Goal: Communication & Community: Answer question/provide support

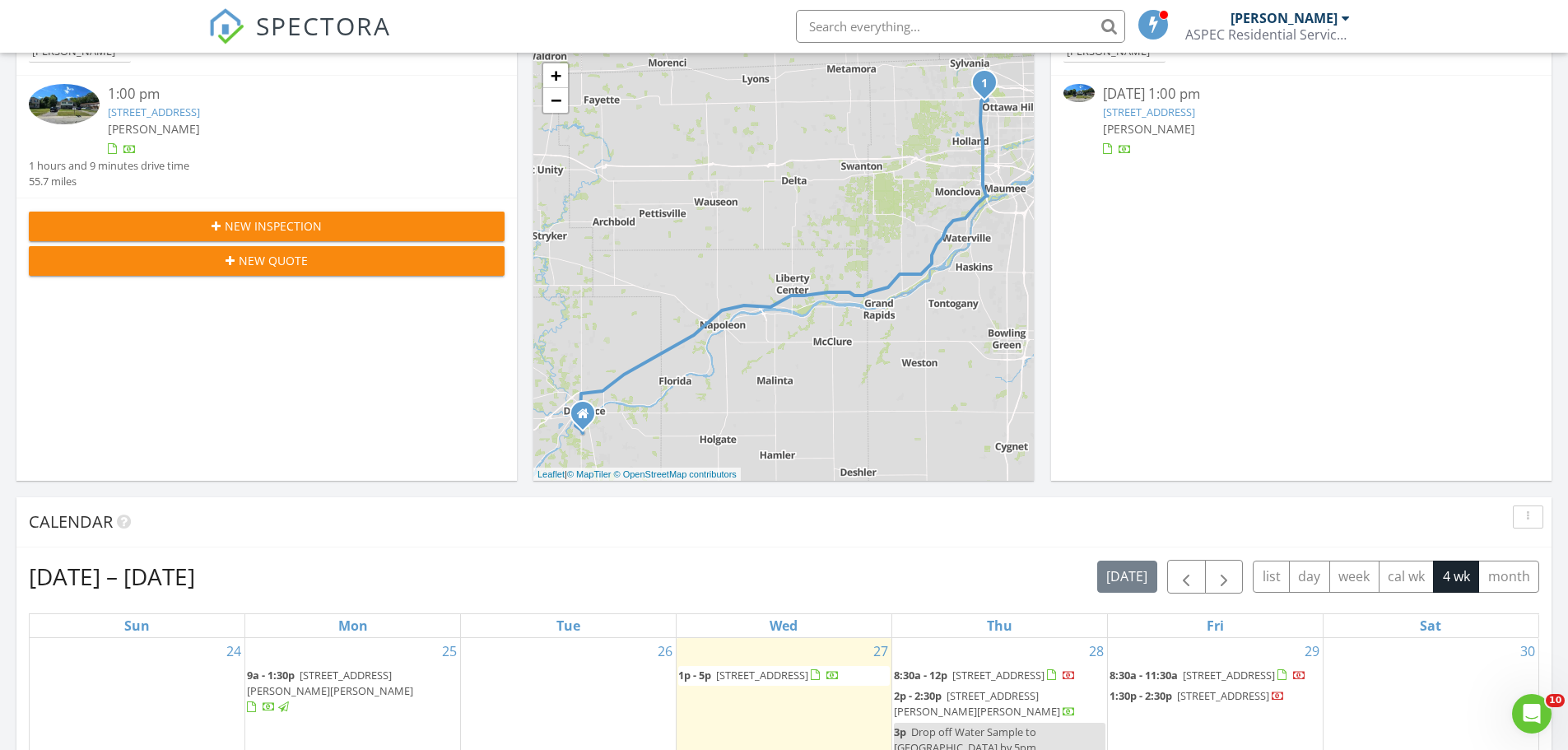
scroll to position [247, 0]
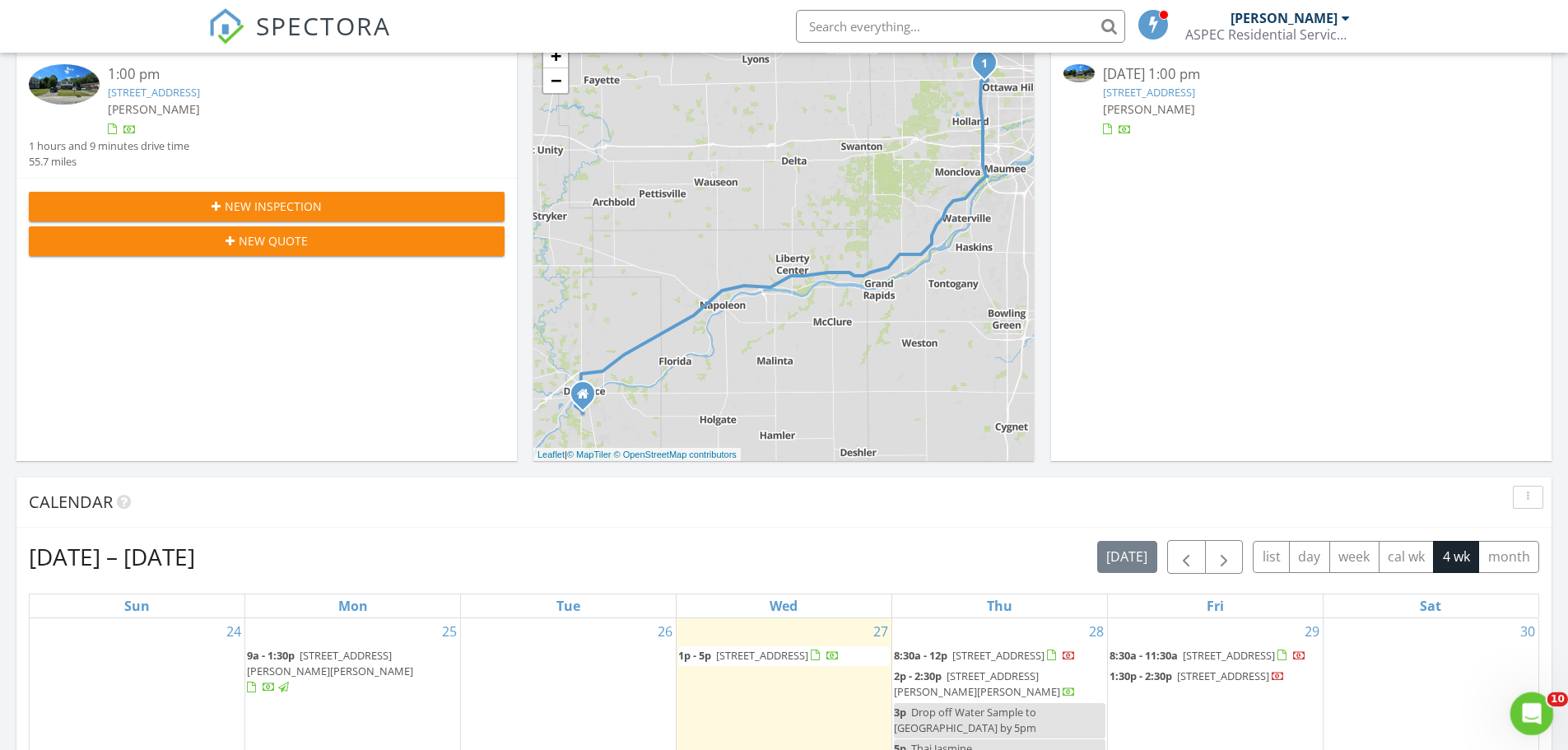
click at [1527, 718] on icon "Open Intercom Messenger" at bounding box center [1530, 712] width 27 height 27
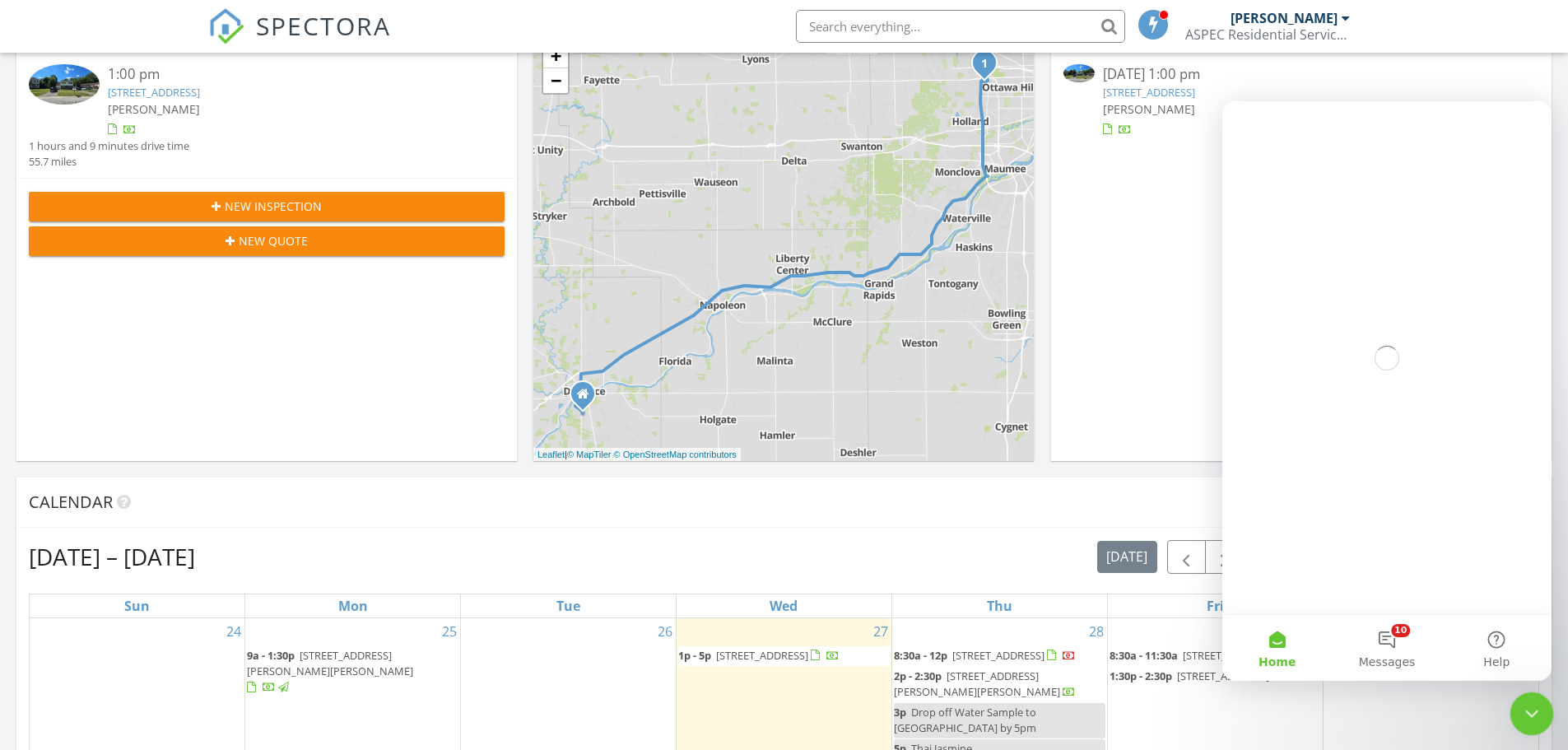
scroll to position [0, 0]
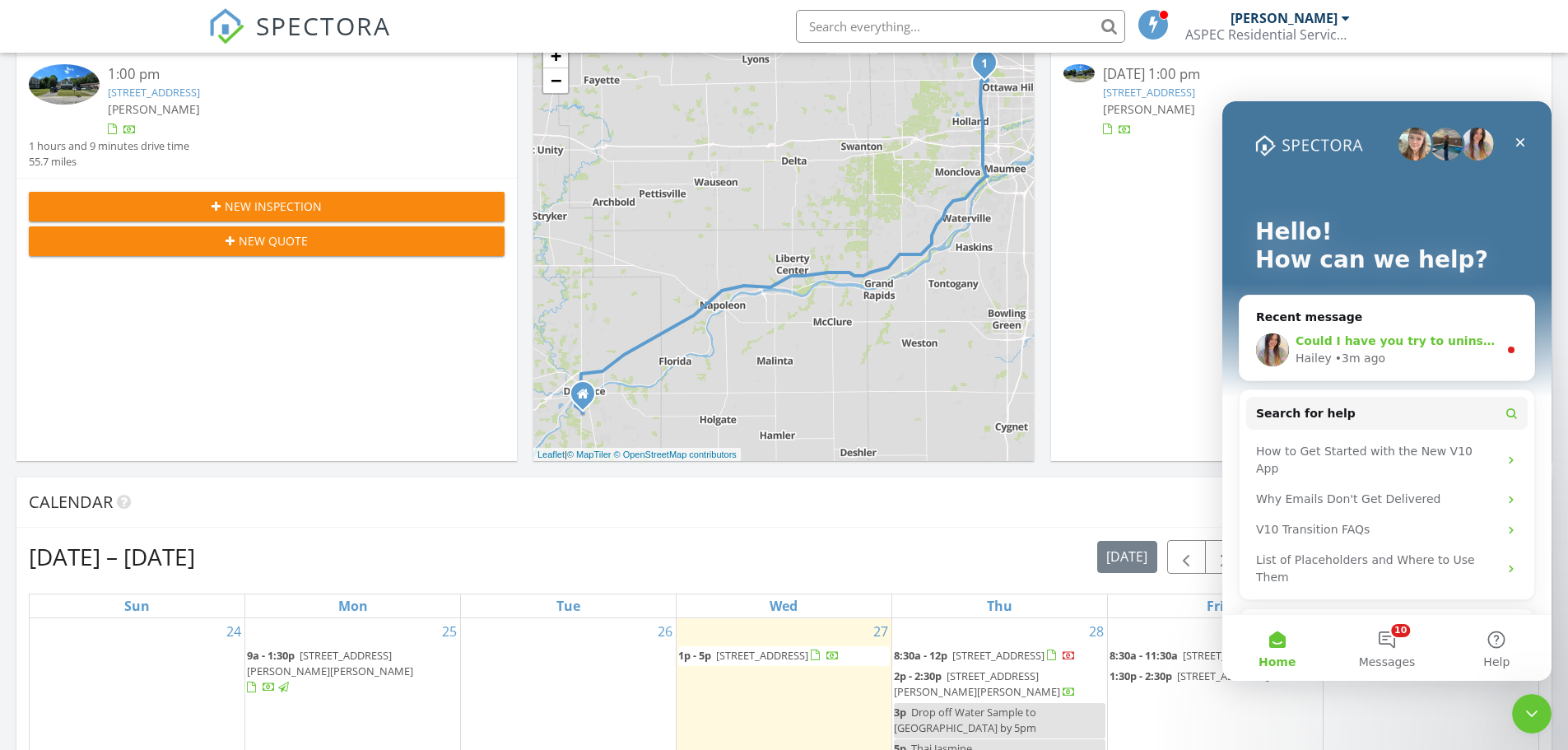
click at [1428, 352] on div "Hailey • 3m ago" at bounding box center [1397, 359] width 202 height 17
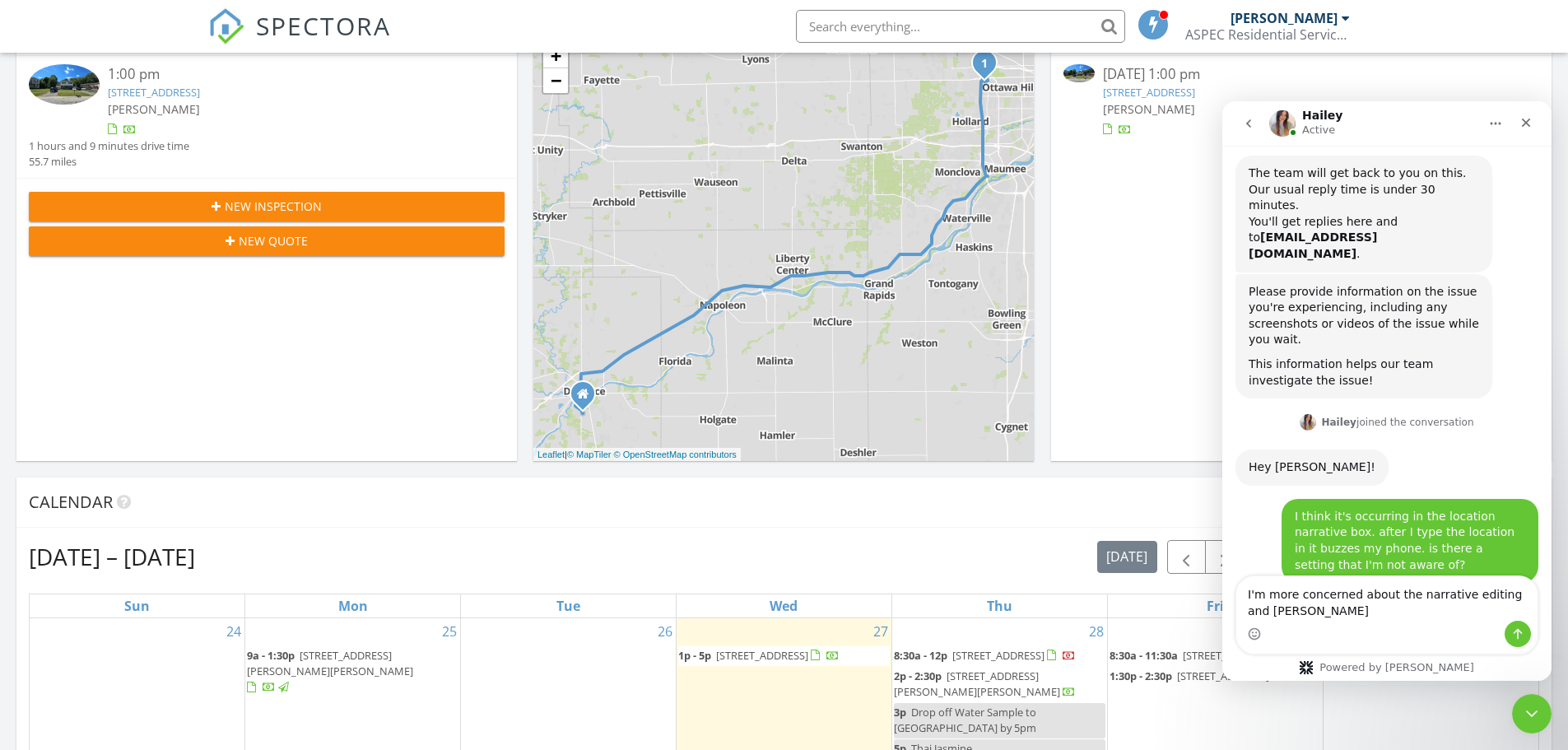
scroll to position [2124, 0]
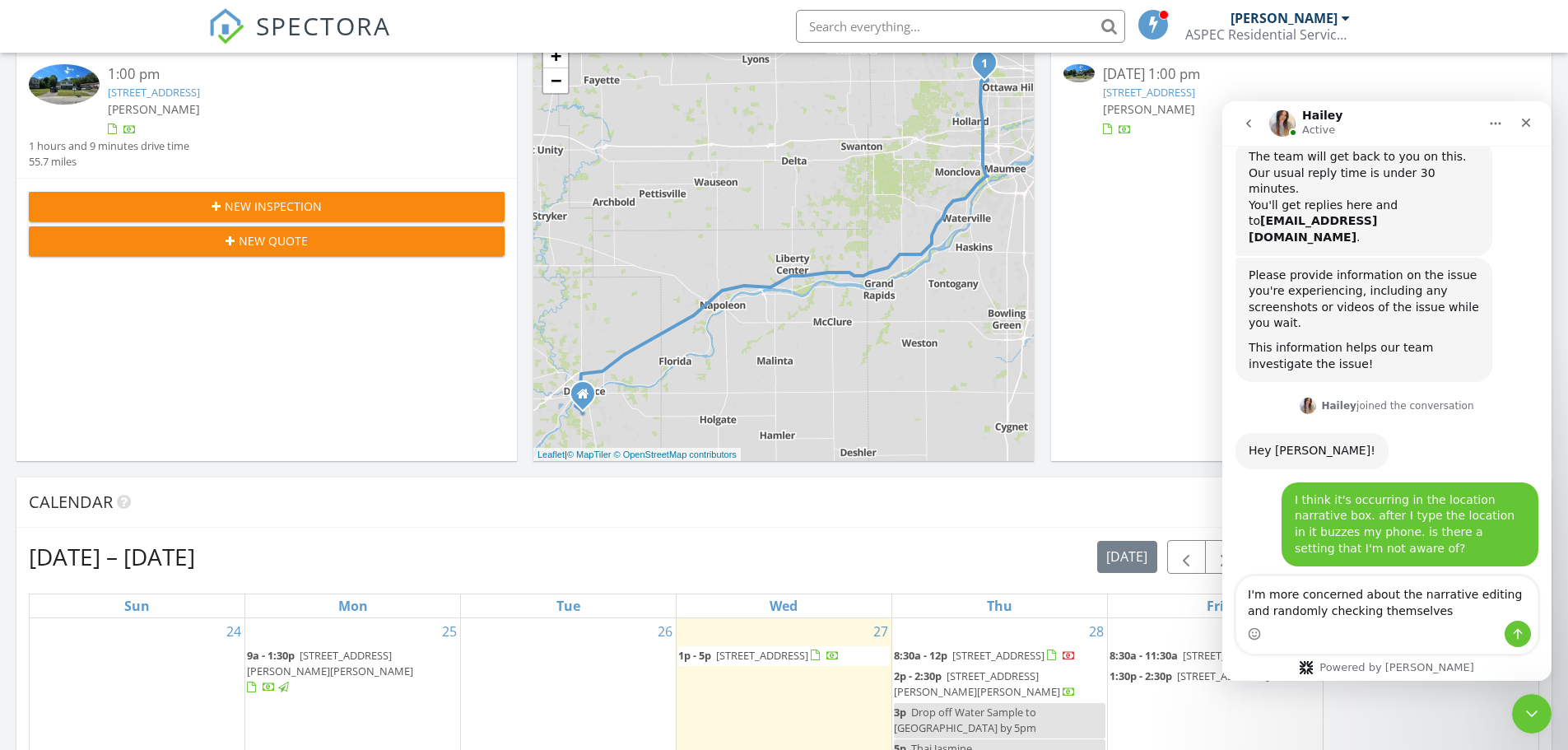
click at [1247, 616] on textarea "I'm more concerned about the narrative editing and randomly checking themselves" at bounding box center [1387, 599] width 301 height 44
click at [1350, 611] on textarea "I'm more concerned about the narrative editing and narratives randomly checking…" at bounding box center [1387, 599] width 301 height 44
click at [1351, 616] on textarea "I'm more concerned about the narrative editing and narratives randomly checking…" at bounding box center [1387, 599] width 301 height 44
click at [1401, 612] on textarea "I'm more concerned about the narrative editing and narratives randomly "checkin…" at bounding box center [1387, 599] width 301 height 44
type textarea "I'm more concerned about the narrative editing and narratives randomly "checkin…"
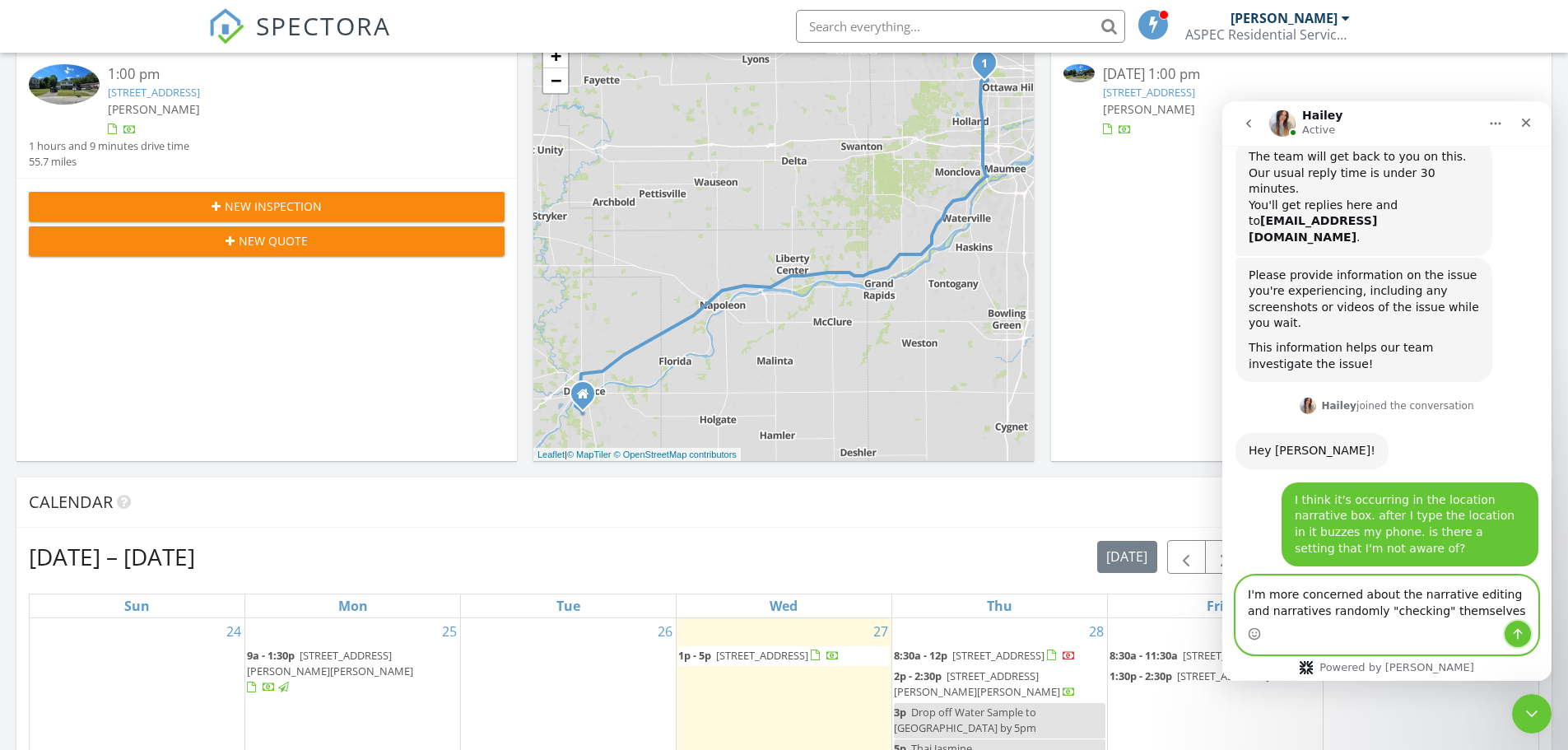
click at [1517, 628] on icon "Send a message…" at bounding box center [1517, 634] width 13 height 13
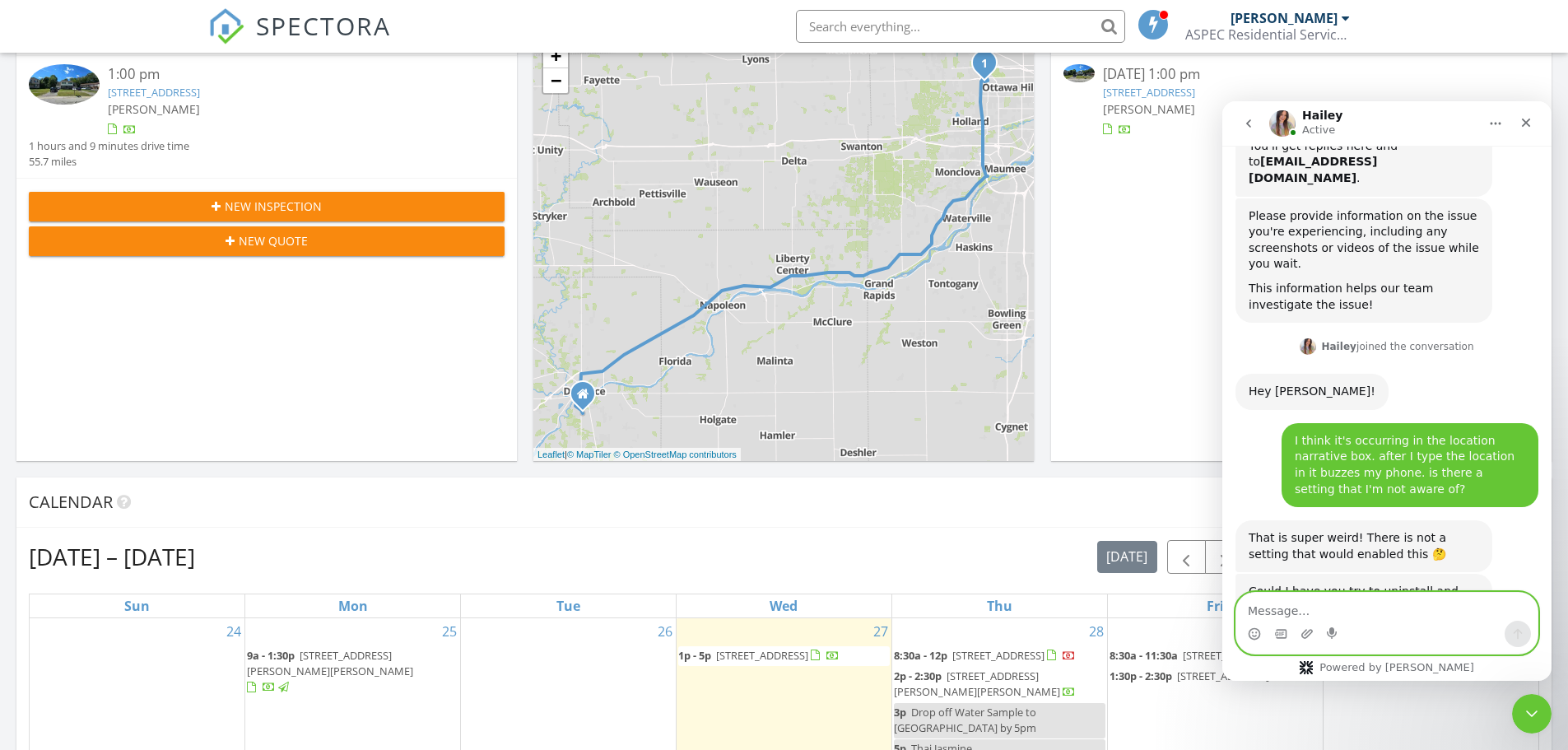
scroll to position [2189, 0]
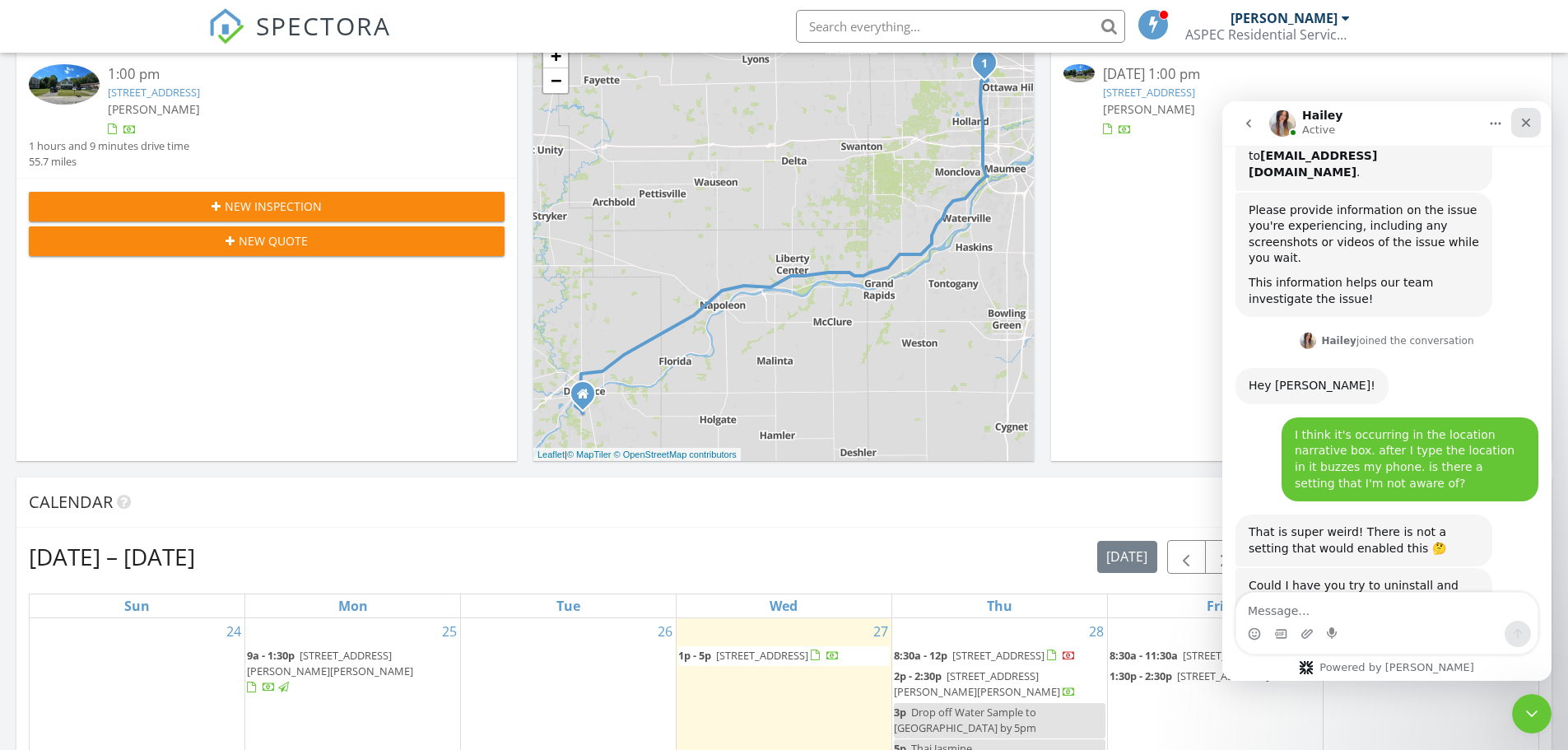
click at [1521, 123] on icon "Close" at bounding box center [1526, 122] width 13 height 13
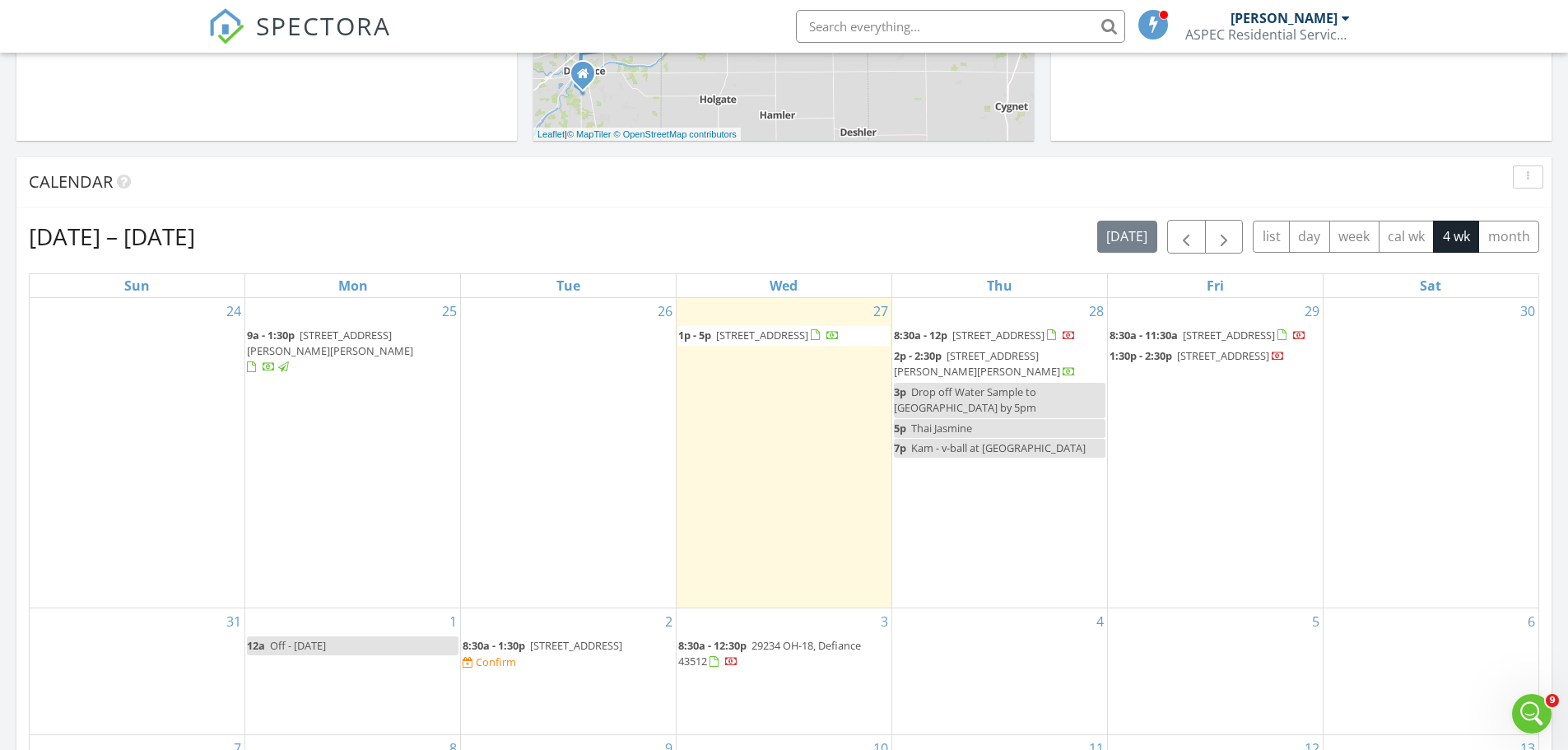
scroll to position [659, 0]
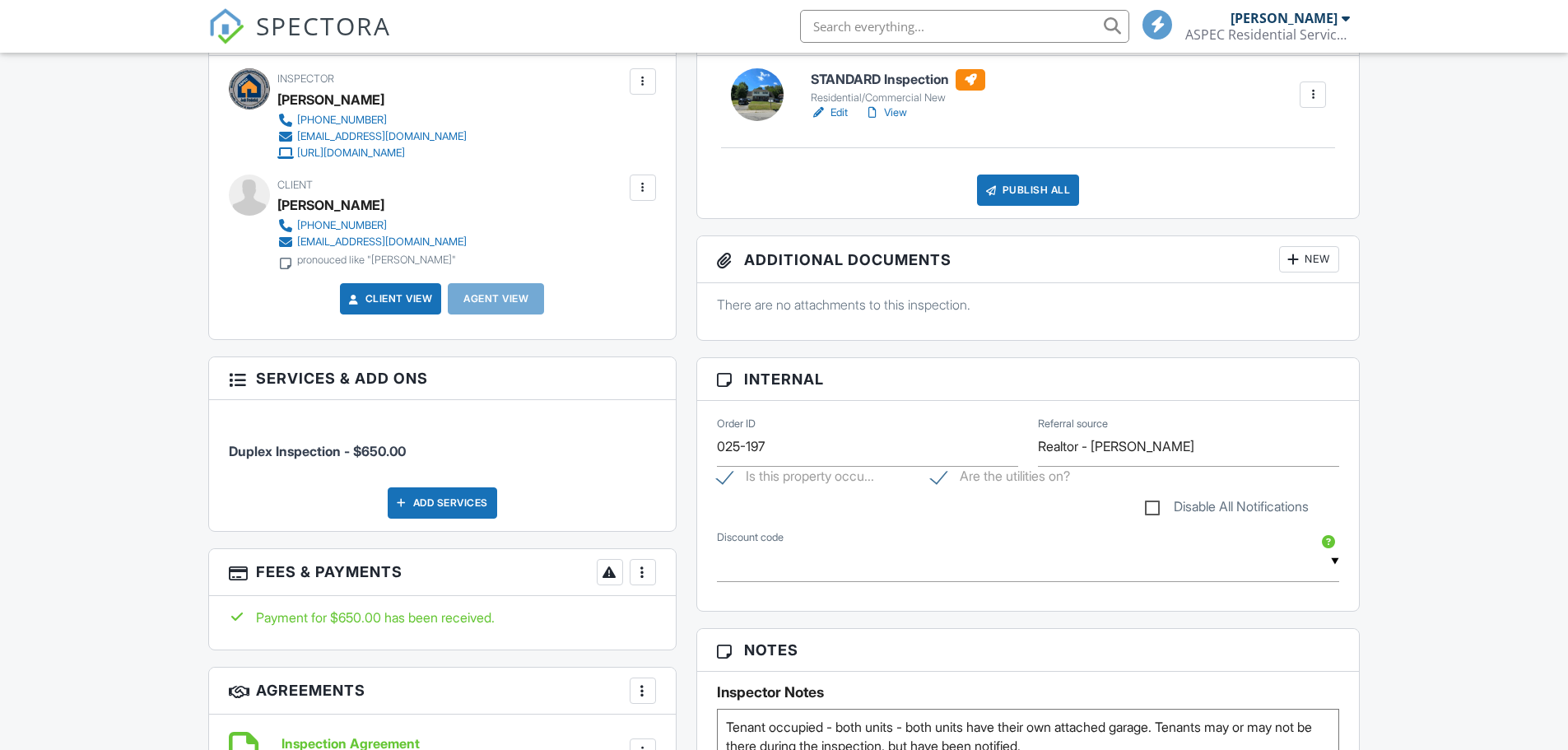
scroll to position [165, 0]
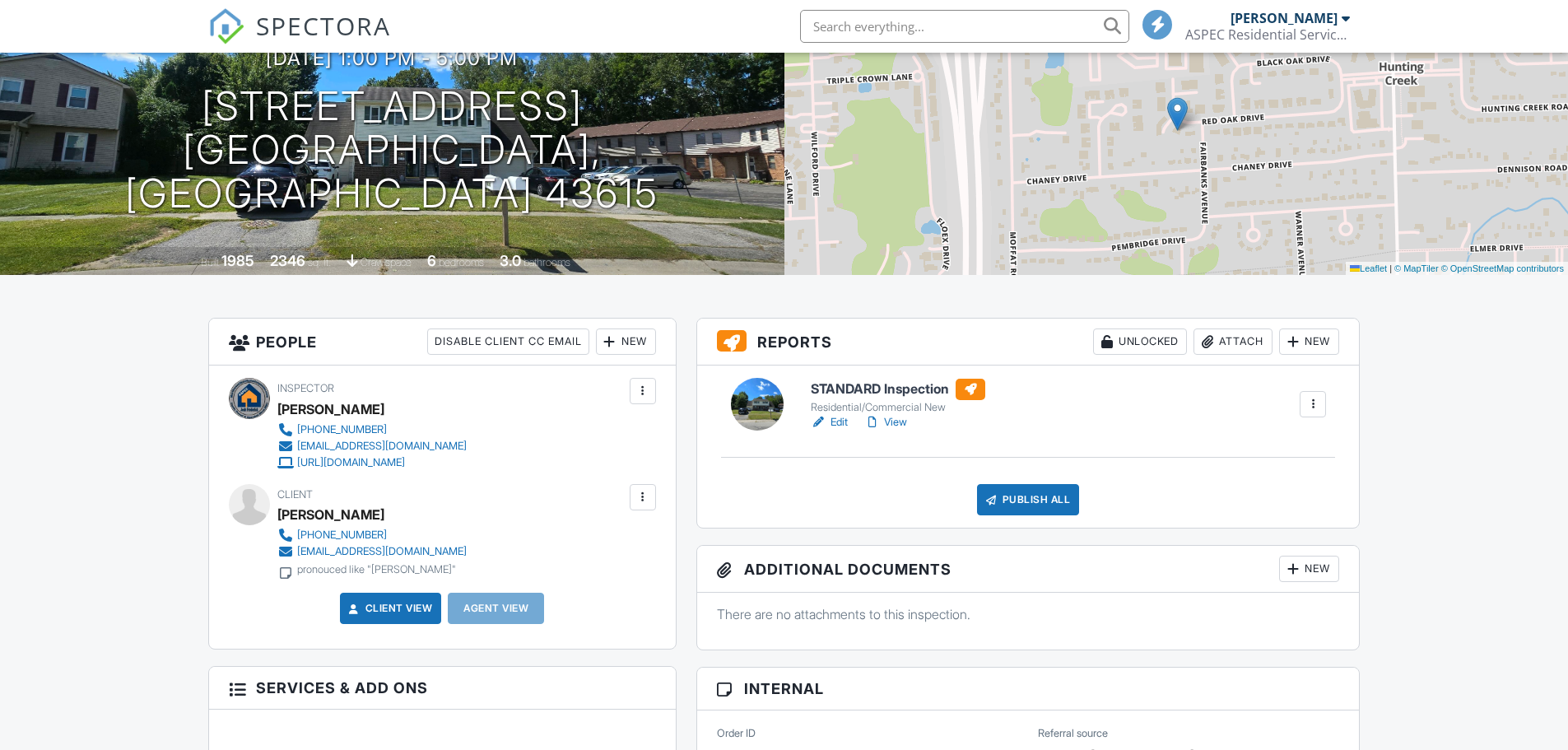
click at [880, 383] on h6 "STANDARD Inspection" at bounding box center [897, 389] width 174 height 21
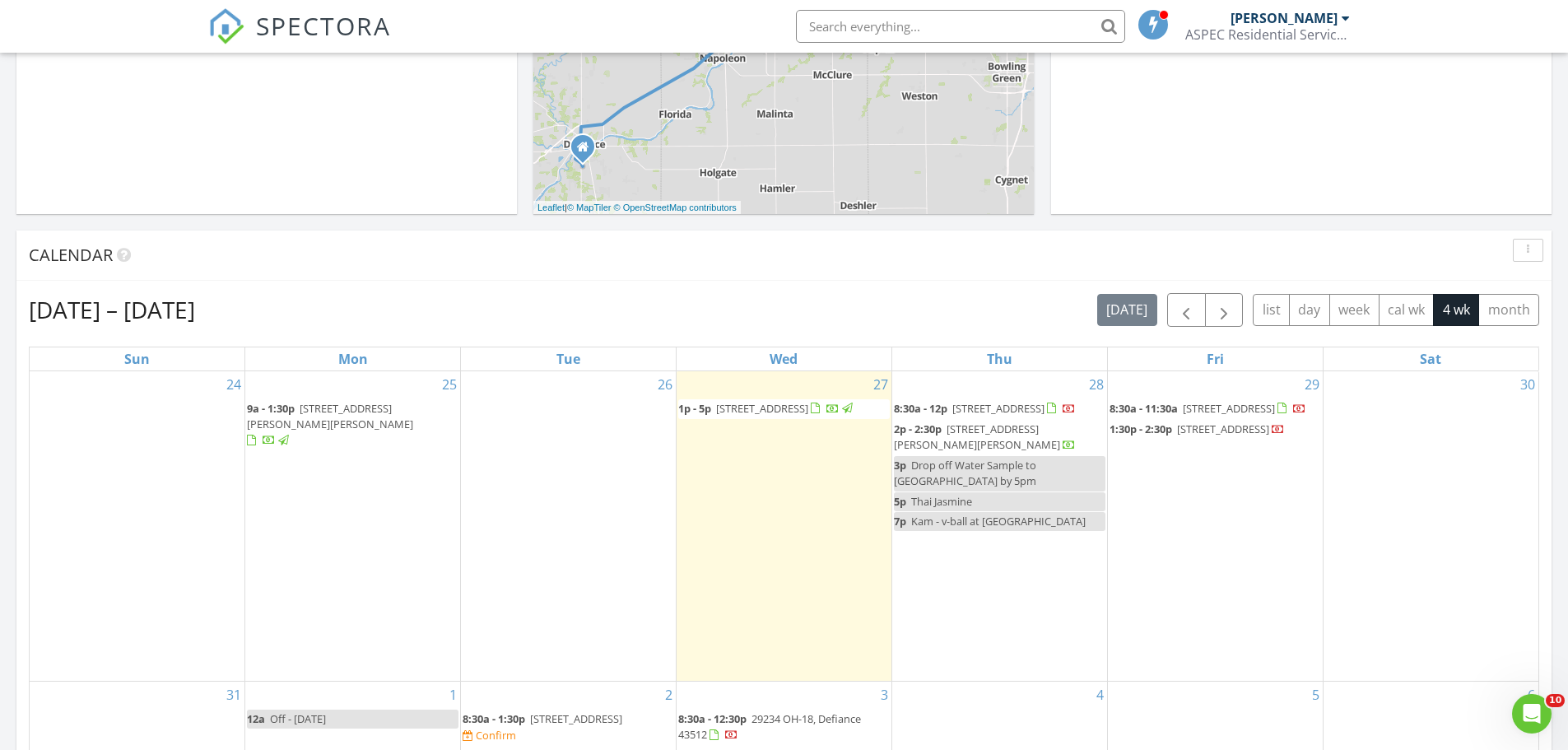
click at [795, 417] on span "1p - 5p 6115 Red Oak Drive , Toledo 43615" at bounding box center [767, 409] width 177 height 16
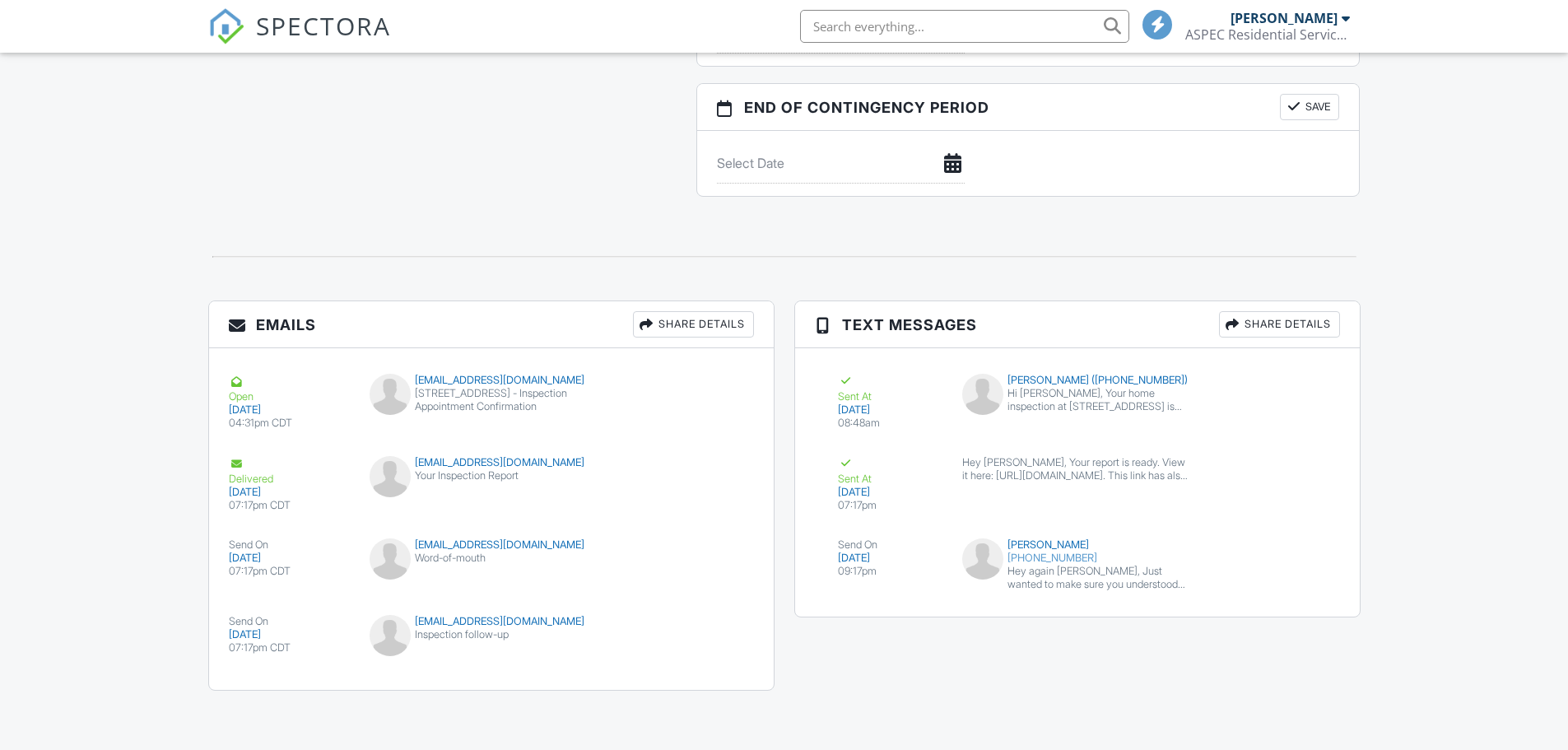
click at [1079, 576] on div "Hey again [PERSON_NAME], Just wanted to make sure you understood everything wit…" at bounding box center [1100, 577] width 184 height 26
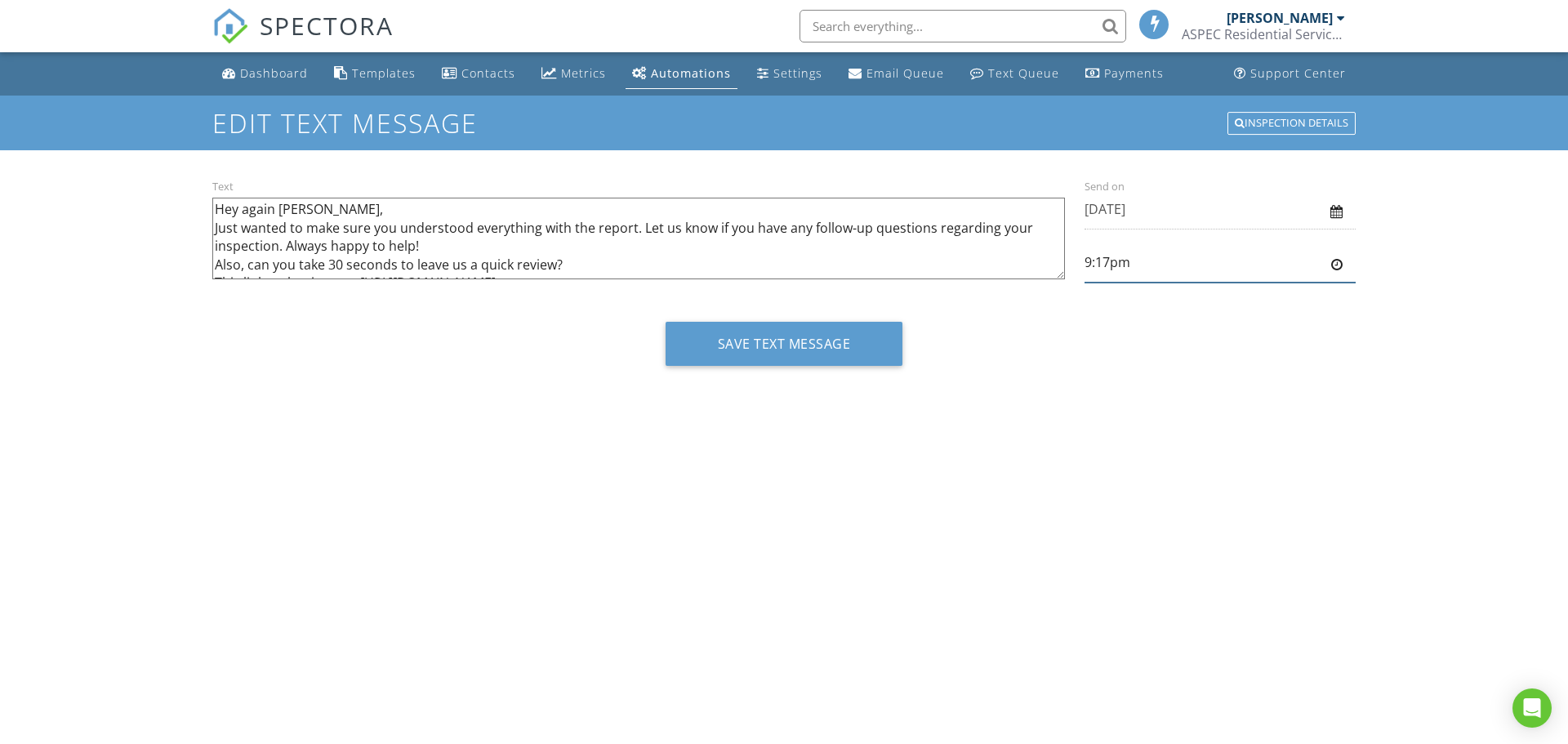
click at [1172, 257] on input "9:17pm" at bounding box center [1220, 262] width 271 height 40
click at [1105, 326] on body "SPECTORA Josh Frederick ASPEC Residential Services, LLC Role: Inspector Change …" at bounding box center [784, 366] width 1568 height 732
drag, startPoint x: 1098, startPoint y: 258, endPoint x: 1111, endPoint y: 260, distance: 13.2
click at [1111, 260] on input "8:30pm" at bounding box center [1220, 262] width 271 height 40
type input "8:41pm"
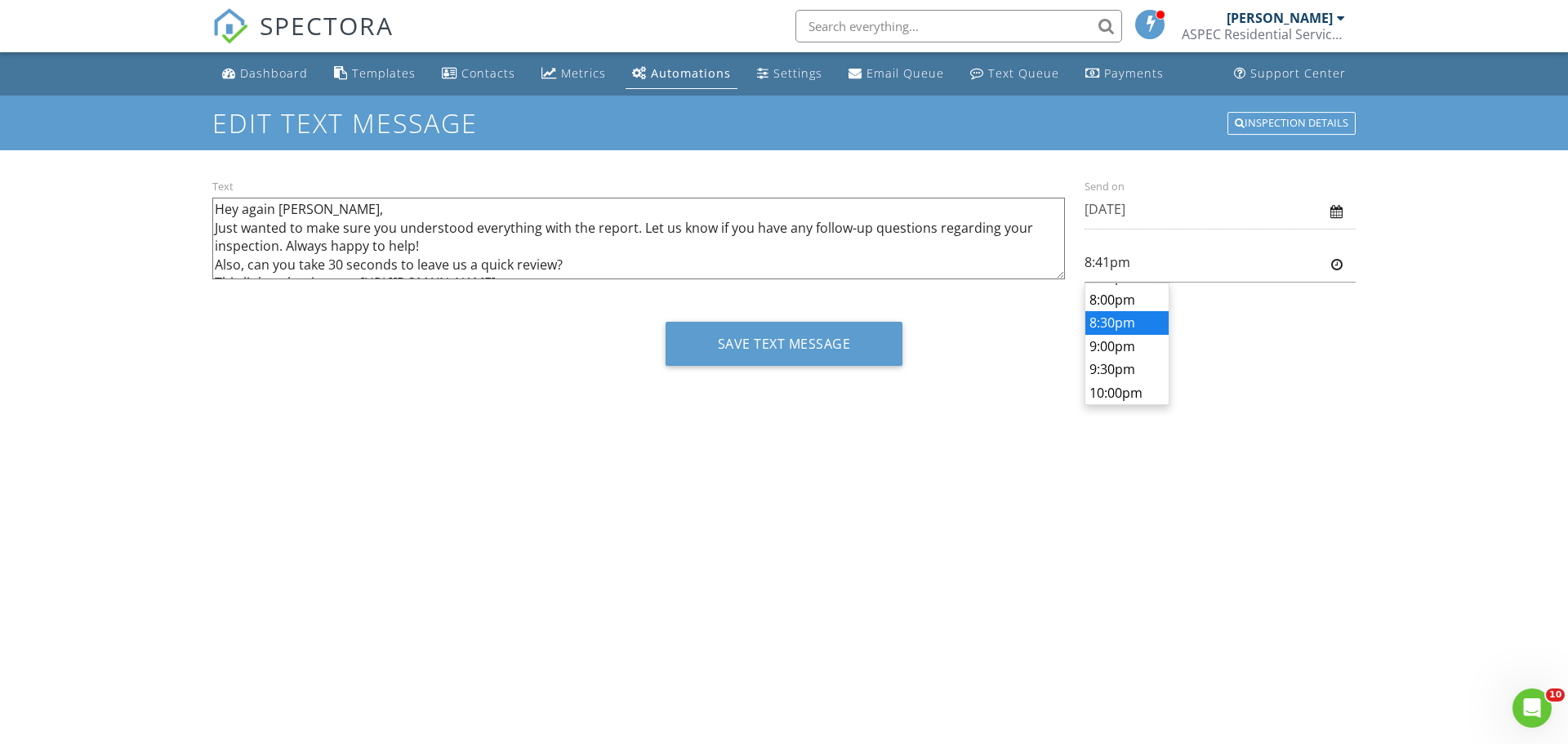
click at [1342, 364] on div "Save Text Message" at bounding box center [784, 350] width 1143 height 57
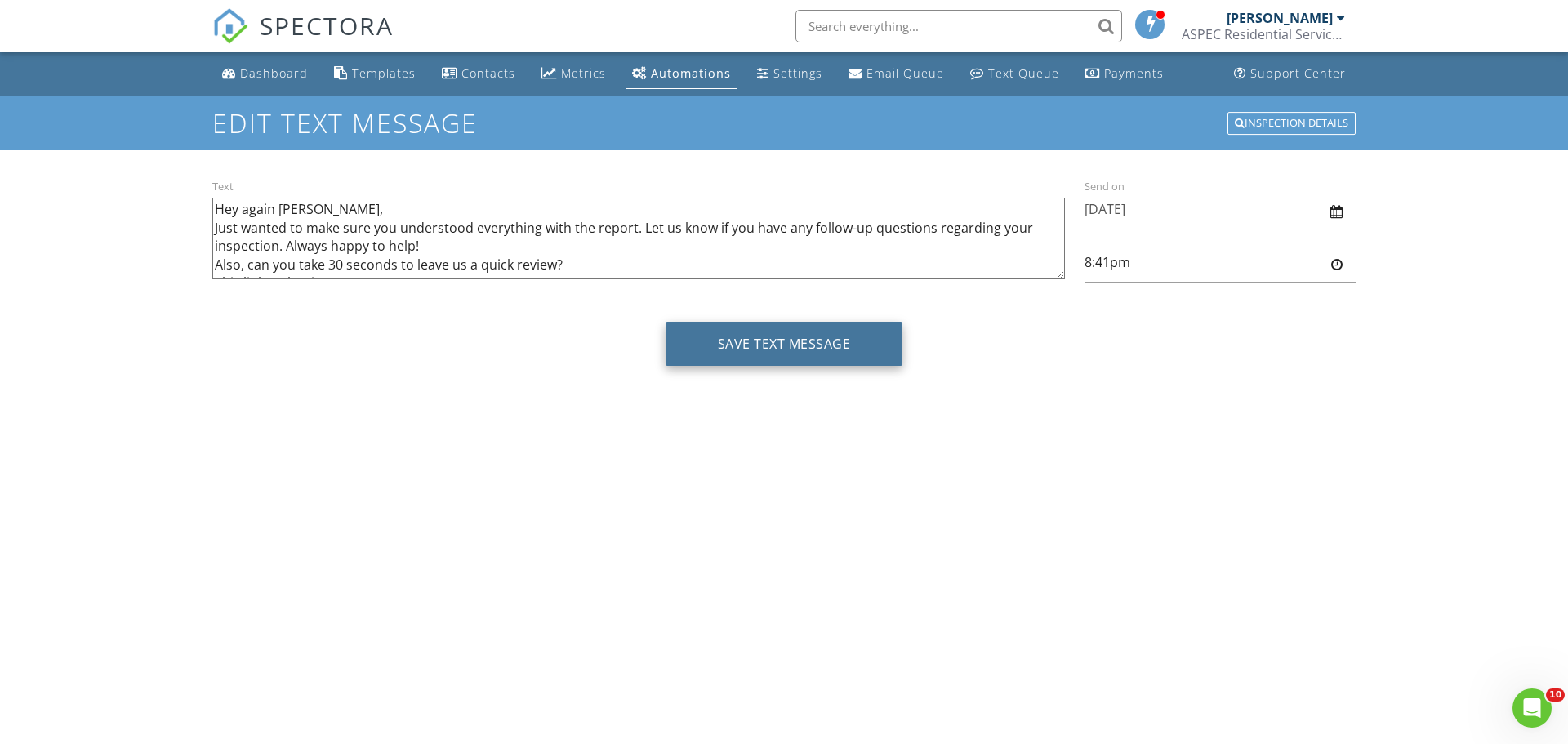
click at [830, 345] on button "Save Text Message" at bounding box center [784, 344] width 238 height 44
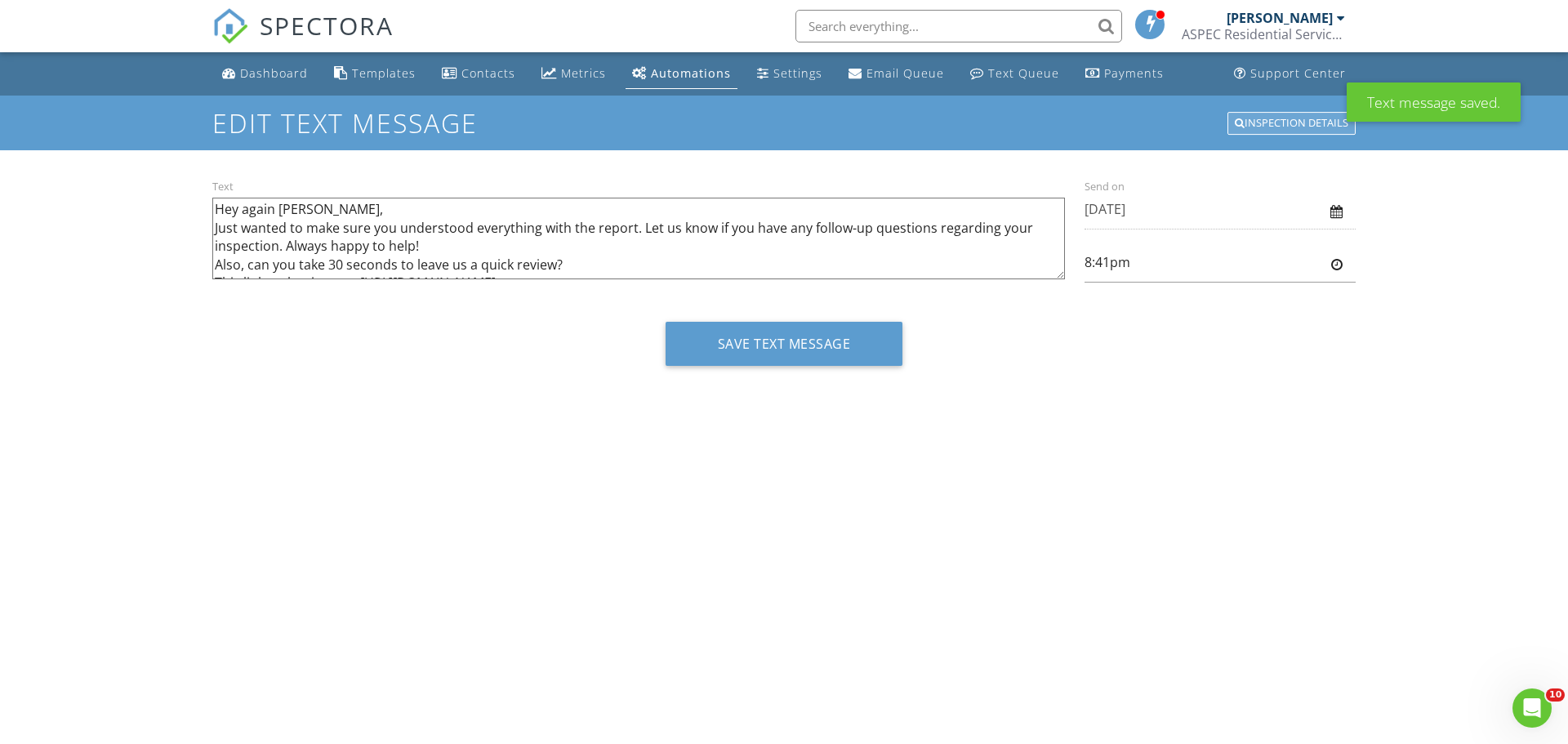
click at [1289, 123] on div "Inspection Details" at bounding box center [1291, 123] width 128 height 23
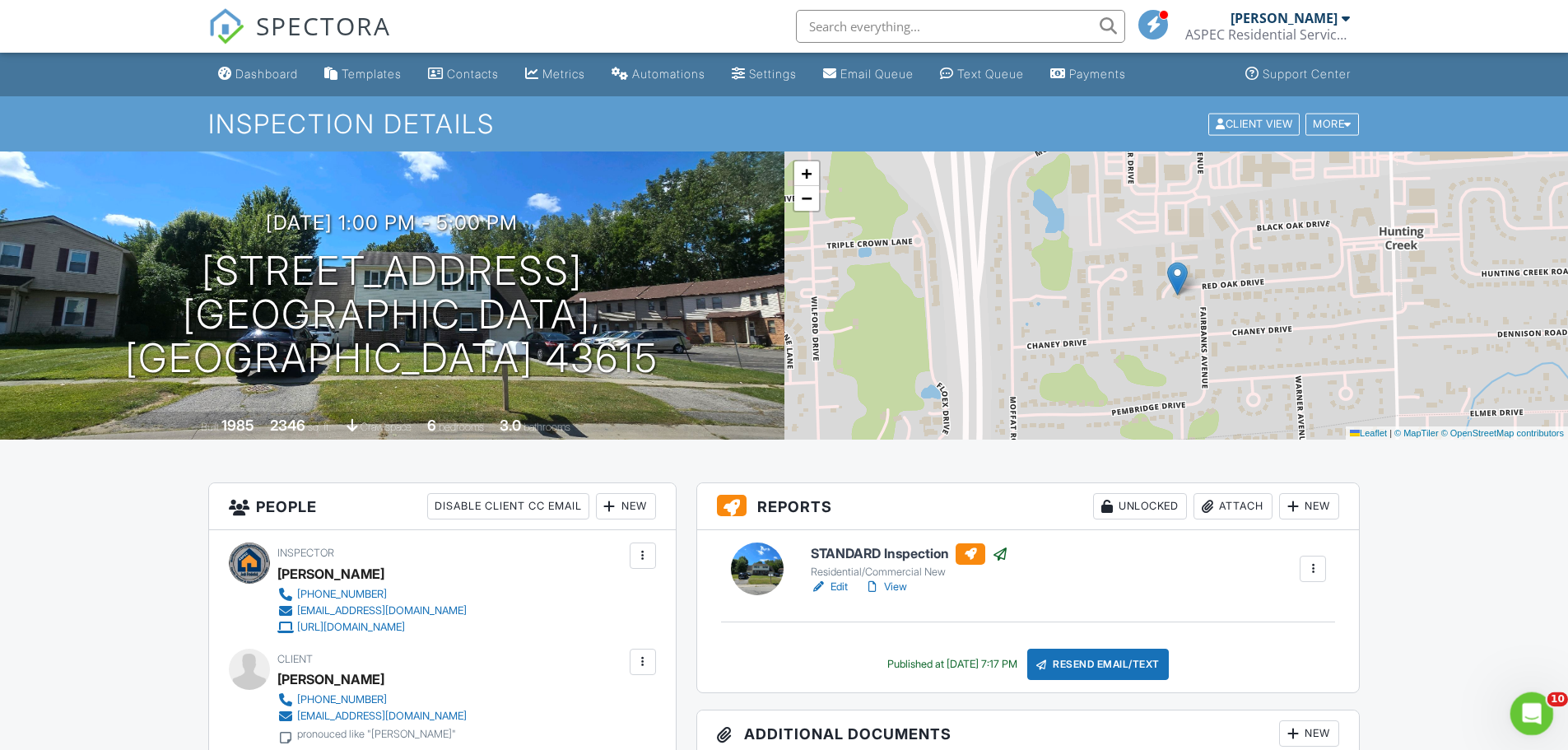
click at [1535, 714] on icon "Open Intercom Messenger" at bounding box center [1530, 712] width 27 height 27
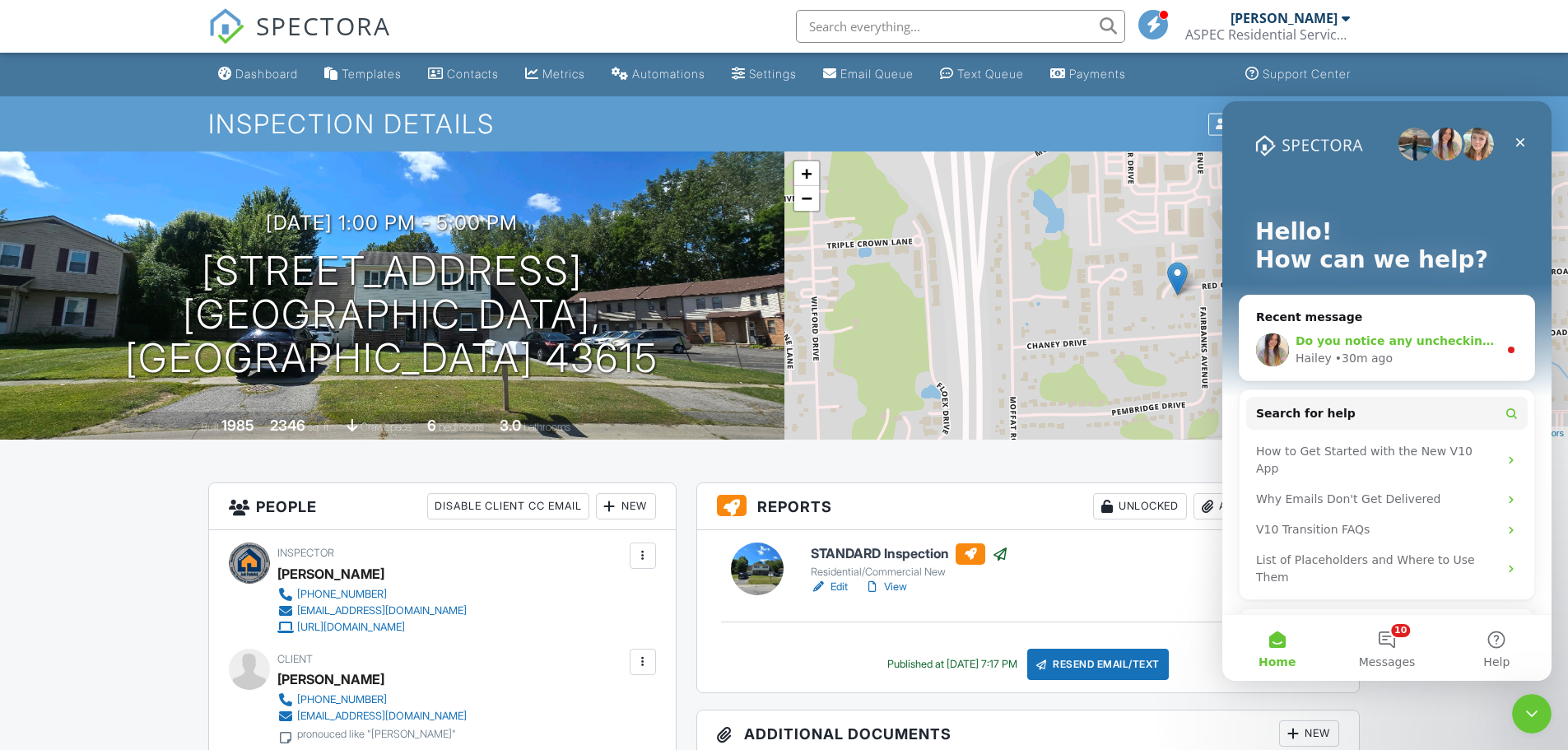
click at [1423, 339] on span "Do you notice any unchecking after you have checked them?" at bounding box center [1493, 340] width 395 height 13
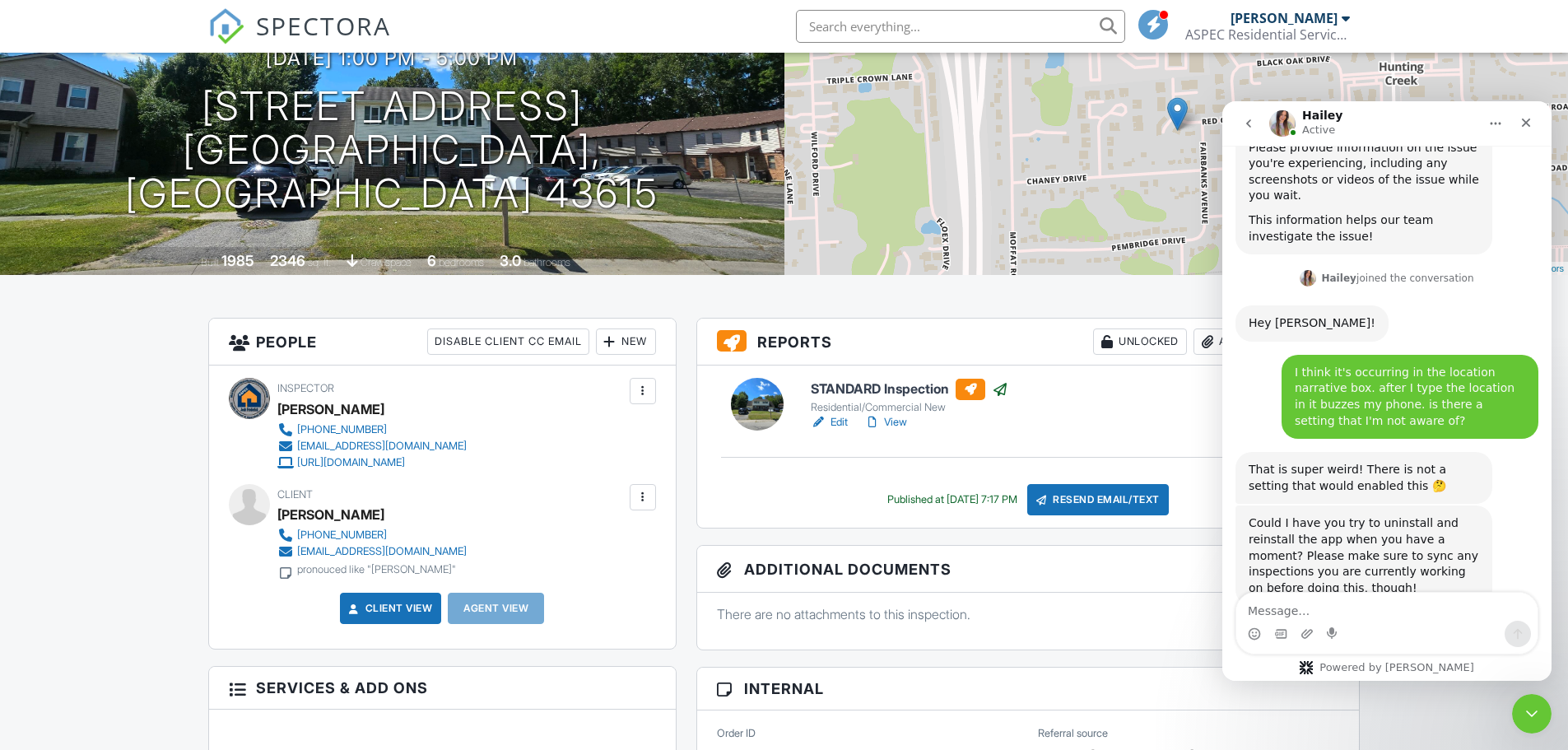
scroll to position [2254, 0]
click at [1261, 609] on textarea "Message…" at bounding box center [1387, 606] width 301 height 28
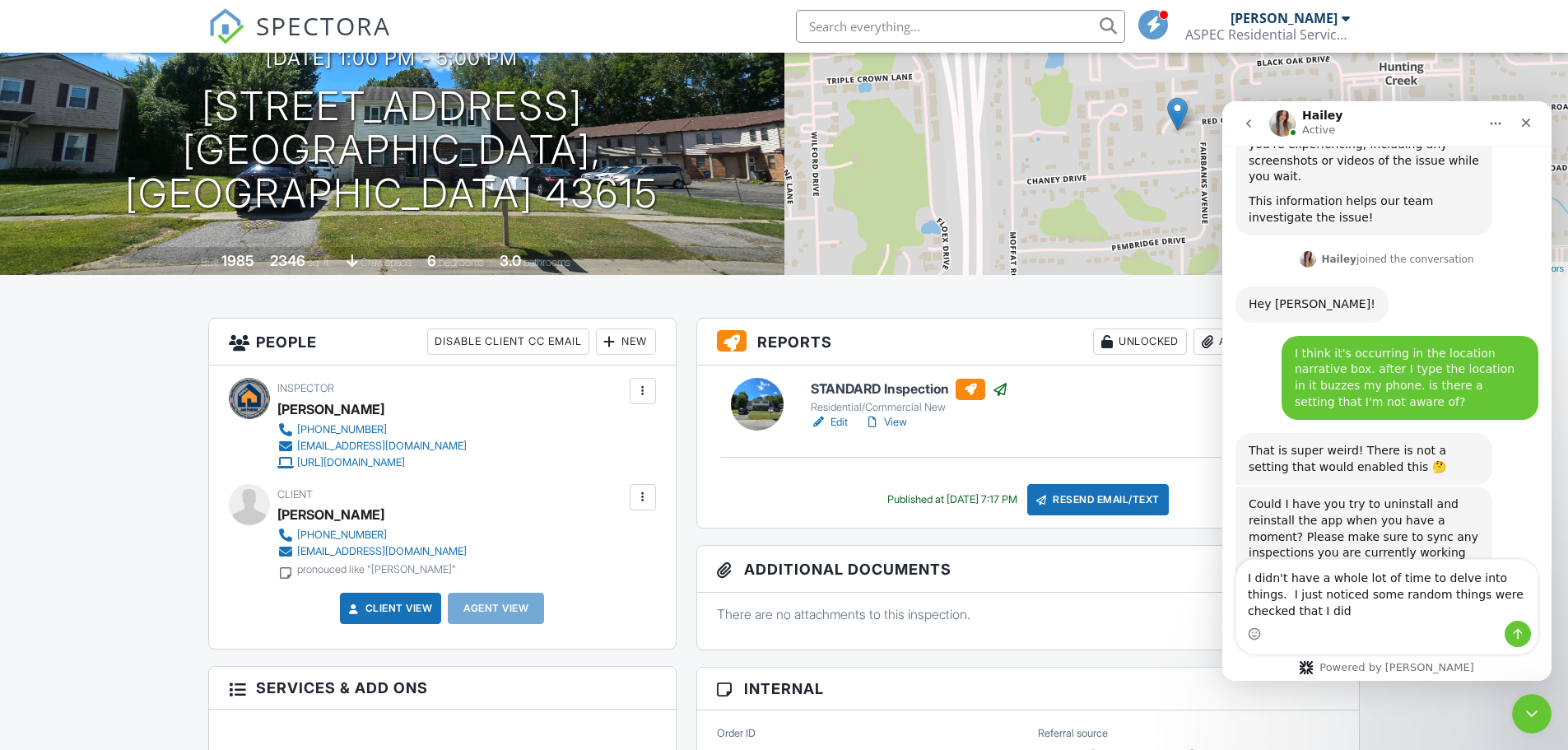
scroll to position [2287, 0]
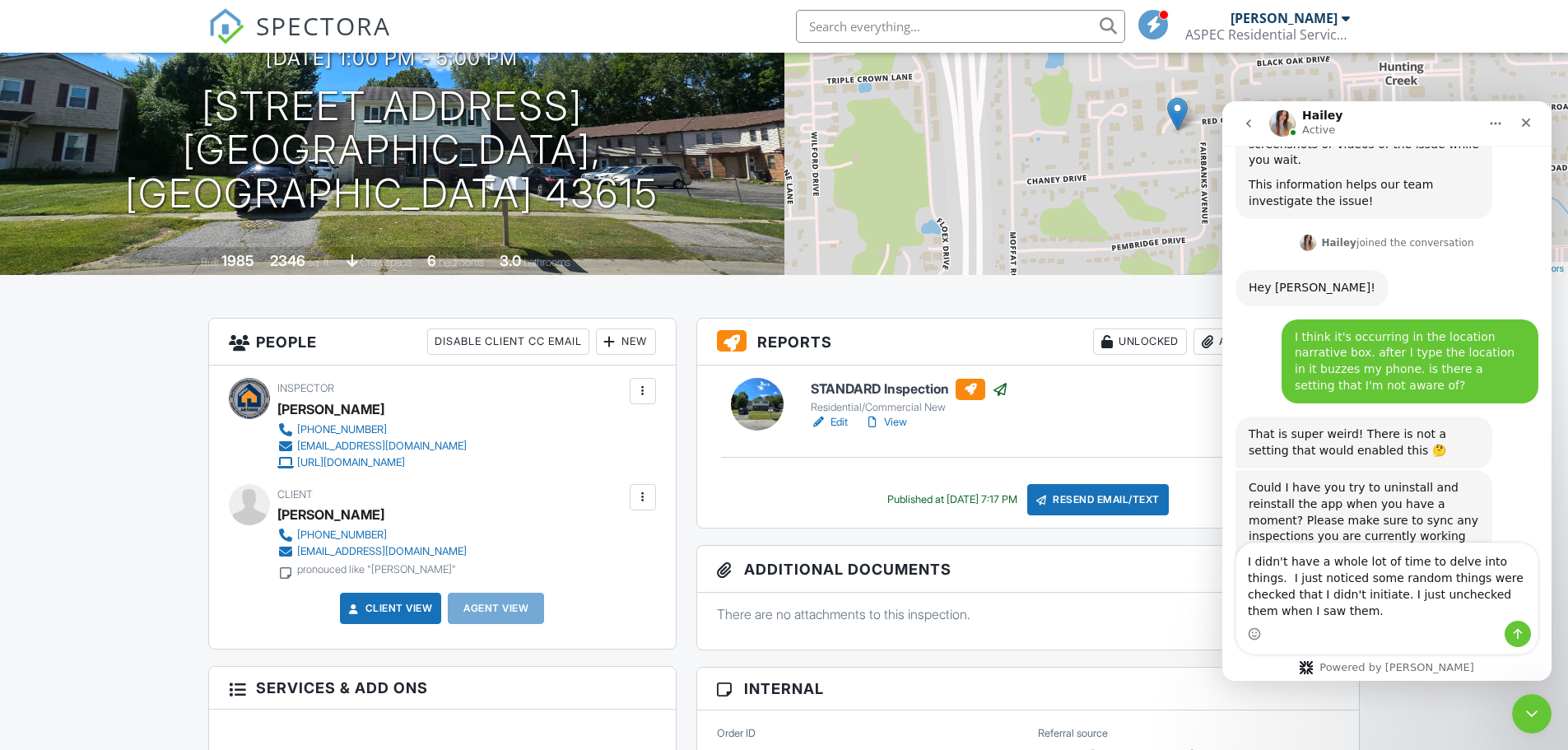
click at [1284, 579] on textarea "I didn't have a whole lot of time to delve into things. I just noticed some ran…" at bounding box center [1387, 582] width 301 height 77
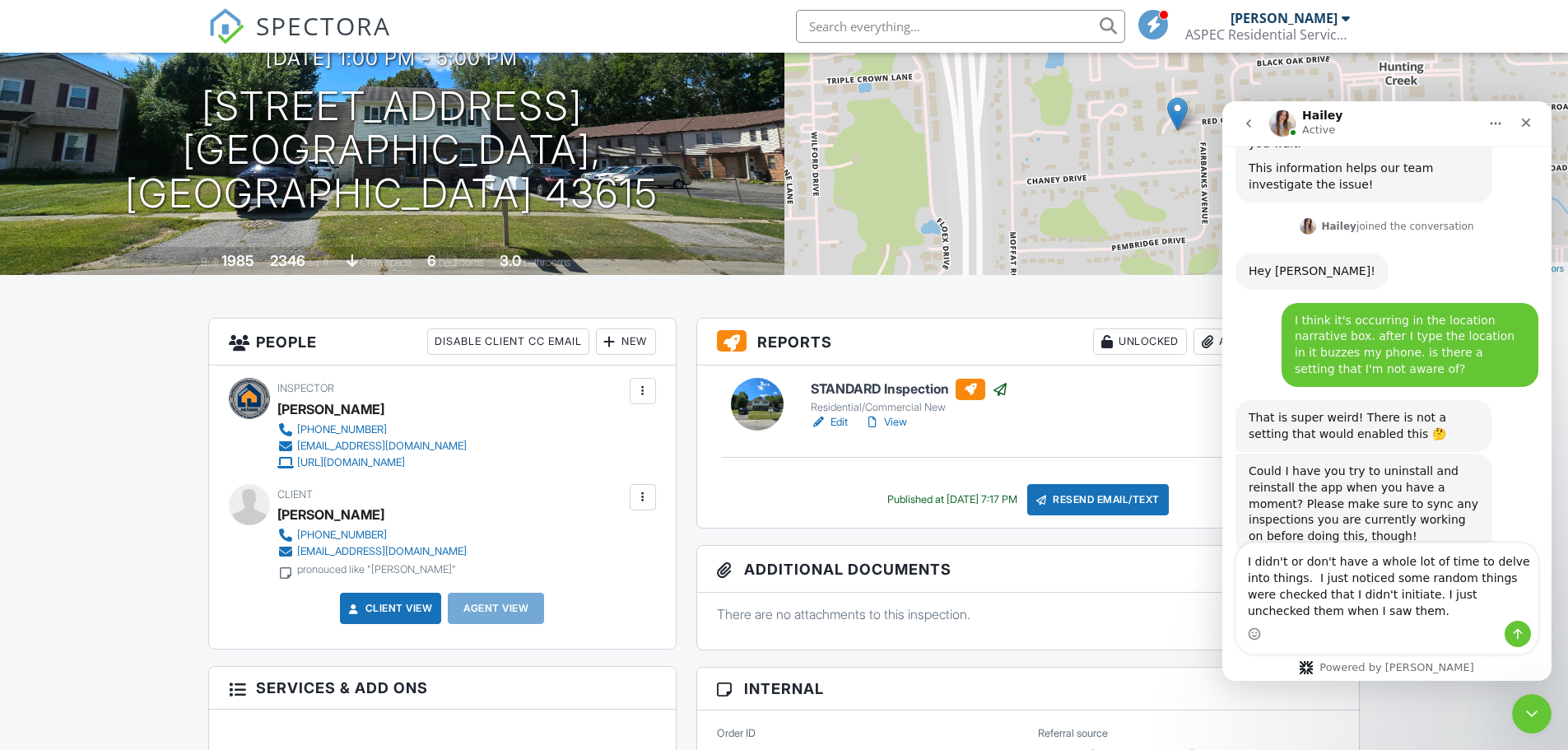
type textarea "I didn't or don't have a whole lot of time to delve into things. I just noticed…"
click at [1514, 639] on icon "Send a message…" at bounding box center [1517, 634] width 13 height 13
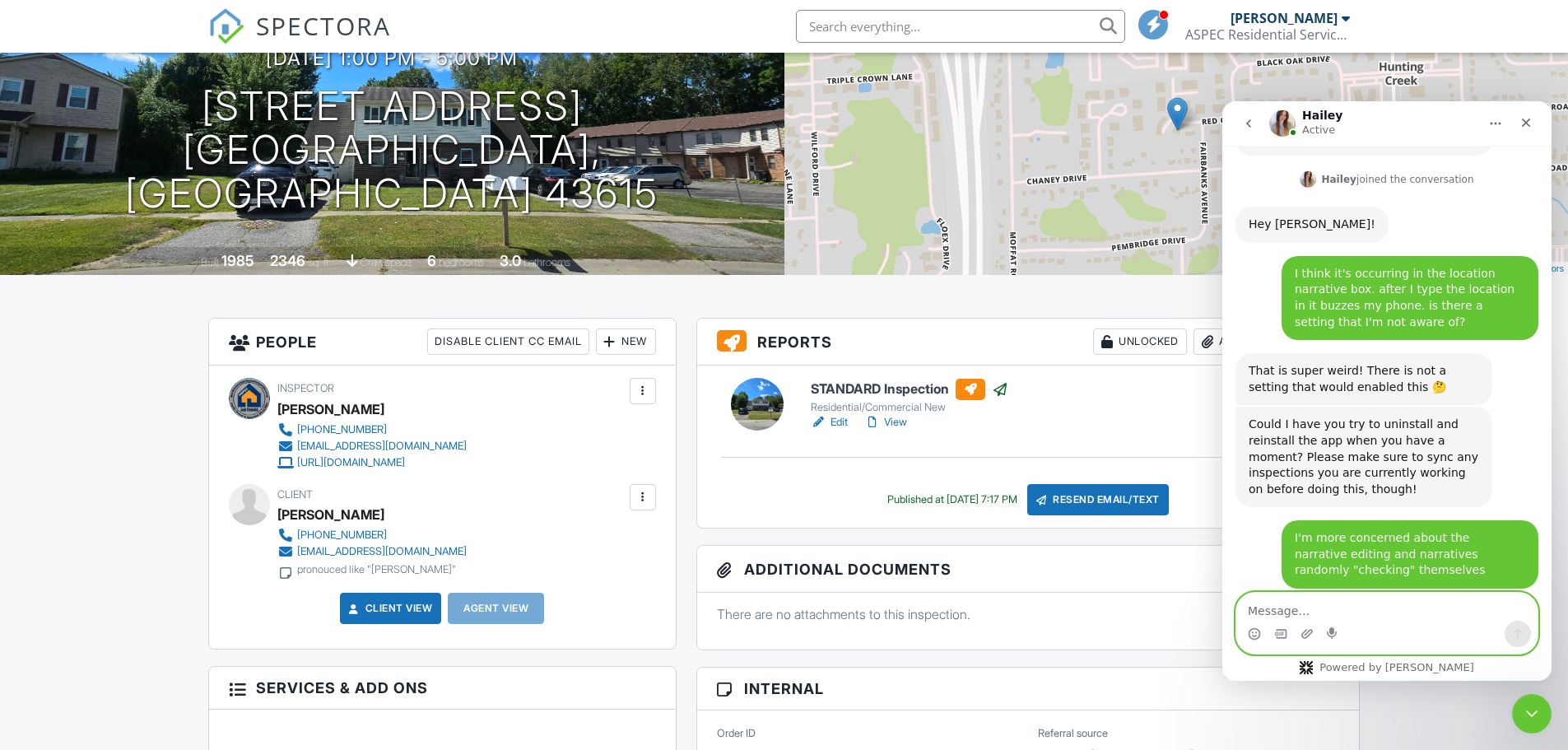
scroll to position [2351, 0]
